Goal: Navigation & Orientation: Find specific page/section

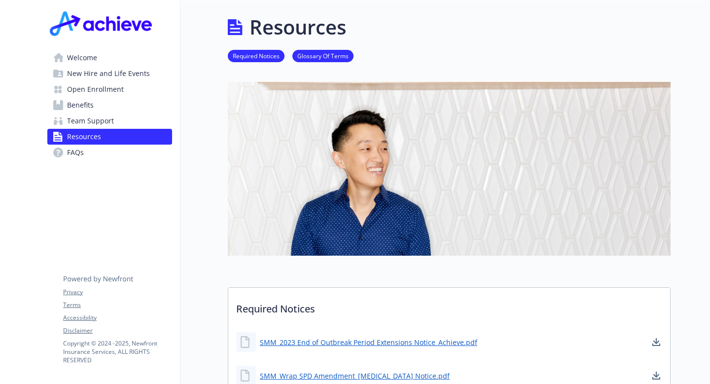
scroll to position [973, 0]
